Goal: Transaction & Acquisition: Purchase product/service

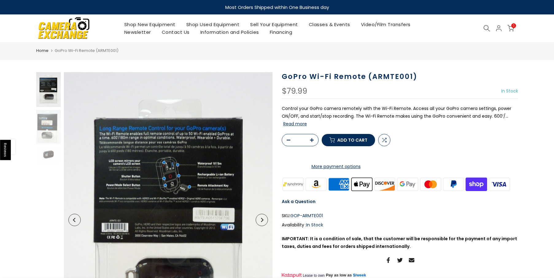
click at [263, 220] on icon "Next" at bounding box center [262, 220] width 2 height 4
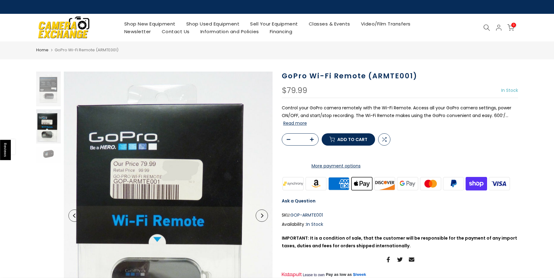
click at [263, 220] on button "Next" at bounding box center [262, 215] width 12 height 12
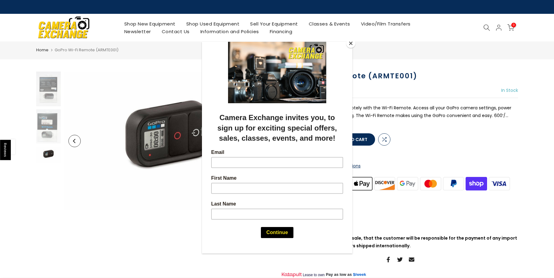
click at [350, 42] on button "Close" at bounding box center [350, 43] width 9 height 9
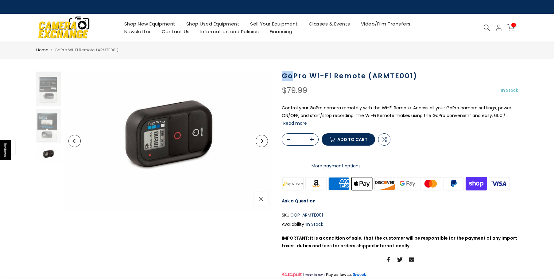
drag, startPoint x: 283, startPoint y: 76, endPoint x: 292, endPoint y: 76, distance: 9.2
click at [292, 76] on h1 "GoPro Wi-Fi Remote (ARMTE001)" at bounding box center [400, 76] width 236 height 9
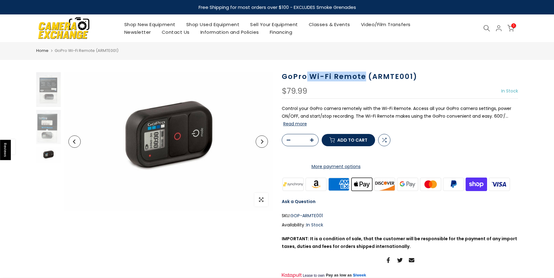
drag, startPoint x: 307, startPoint y: 75, endPoint x: 364, endPoint y: 78, distance: 57.2
click at [364, 78] on h1 "GoPro Wi-Fi Remote (ARMTE001)" at bounding box center [400, 76] width 236 height 9
copy h1 "Wi-Fi Remote"
click at [487, 27] on icon at bounding box center [487, 28] width 7 height 7
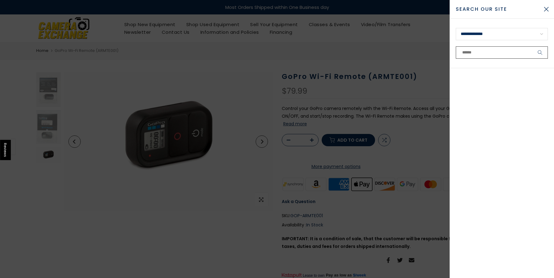
click at [470, 51] on input "text" at bounding box center [502, 52] width 92 height 12
paste input "**********"
click at [470, 51] on input "**********" at bounding box center [502, 52] width 92 height 12
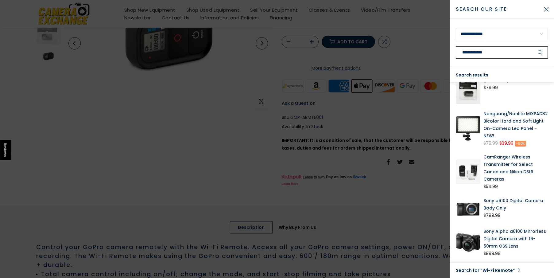
scroll to position [99, 0]
type input "**********"
click at [547, 11] on button "Close Search" at bounding box center [546, 9] width 15 height 15
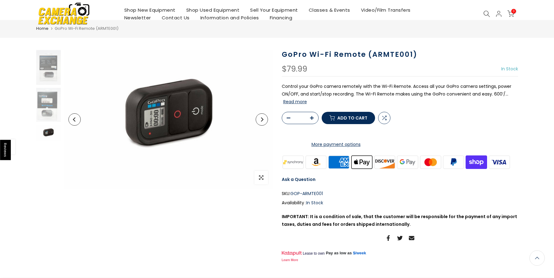
scroll to position [0, 0]
